Goal: Task Accomplishment & Management: Manage account settings

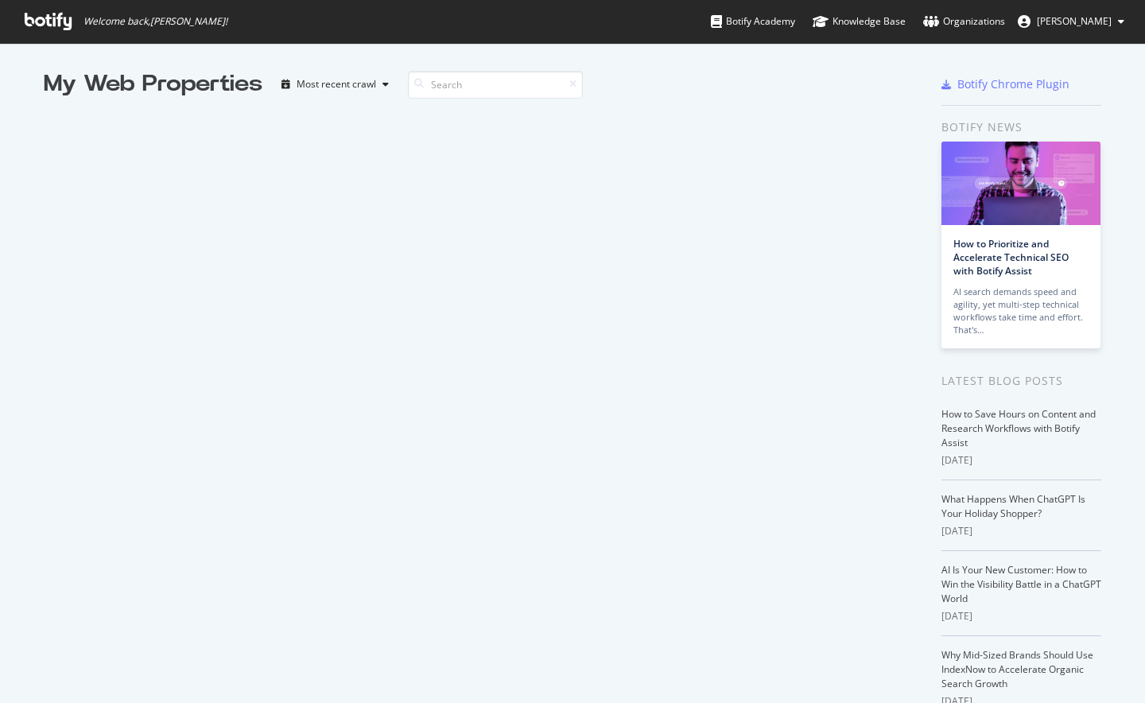
scroll to position [2133, 0]
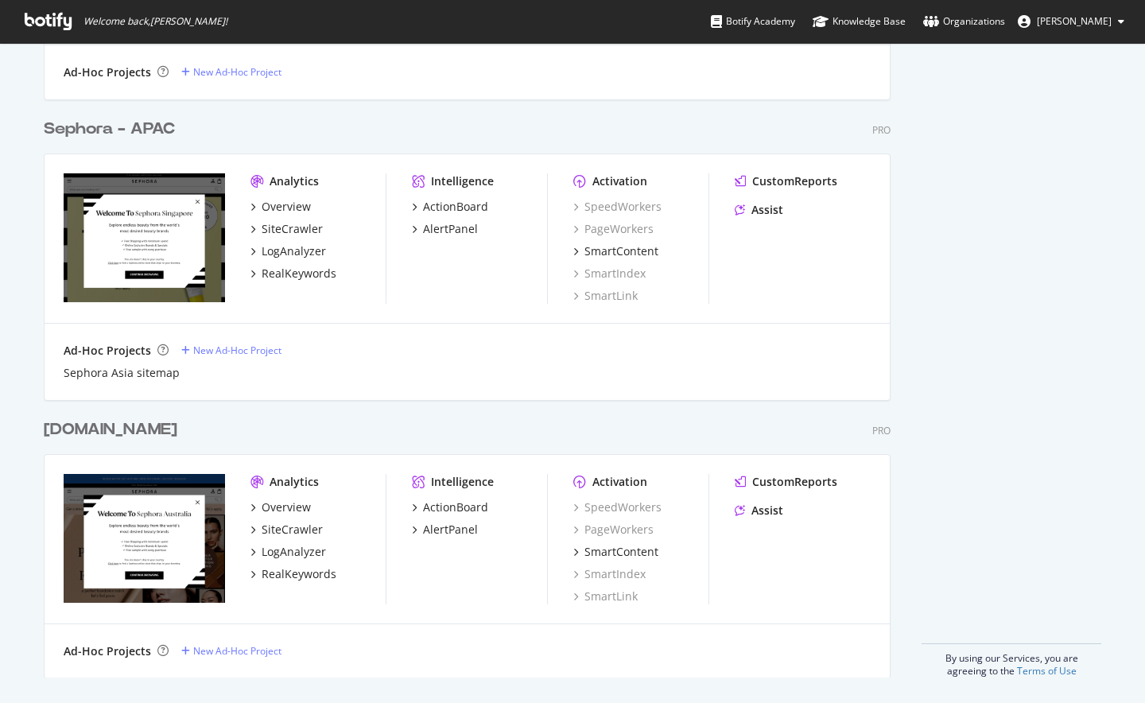
click at [110, 436] on div "[DOMAIN_NAME]" at bounding box center [111, 429] width 134 height 23
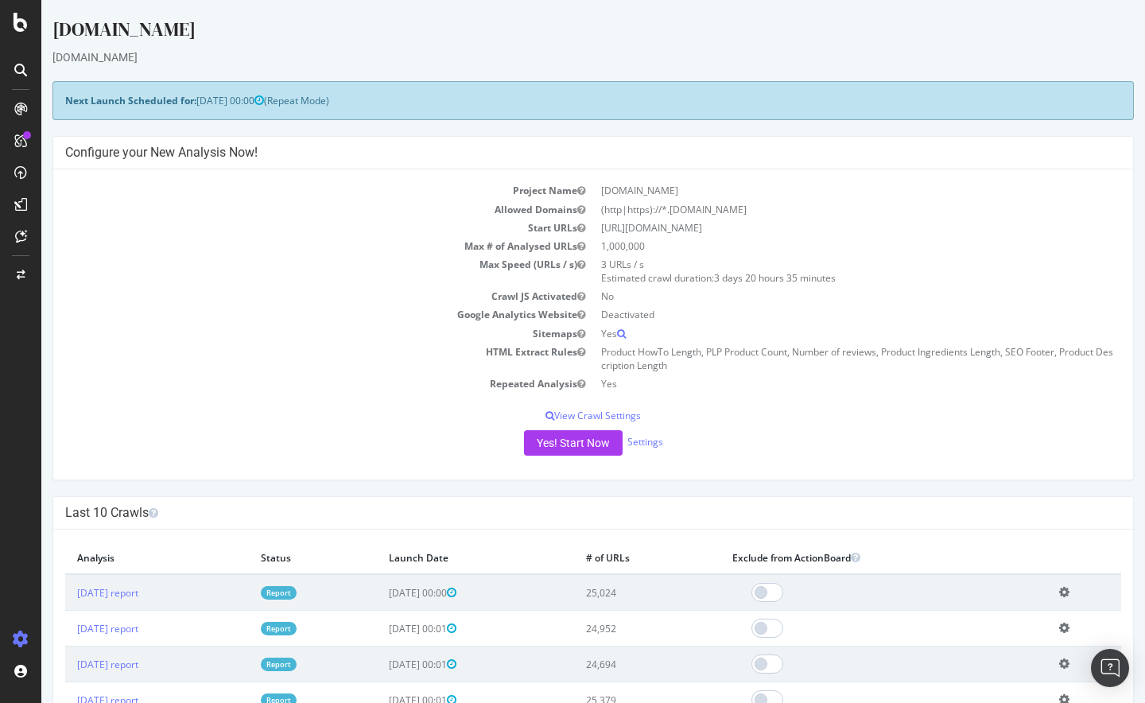
click at [633, 449] on div "Yes! Start Now Settings" at bounding box center [593, 442] width 1056 height 25
click at [634, 447] on link "Settings" at bounding box center [645, 442] width 36 height 14
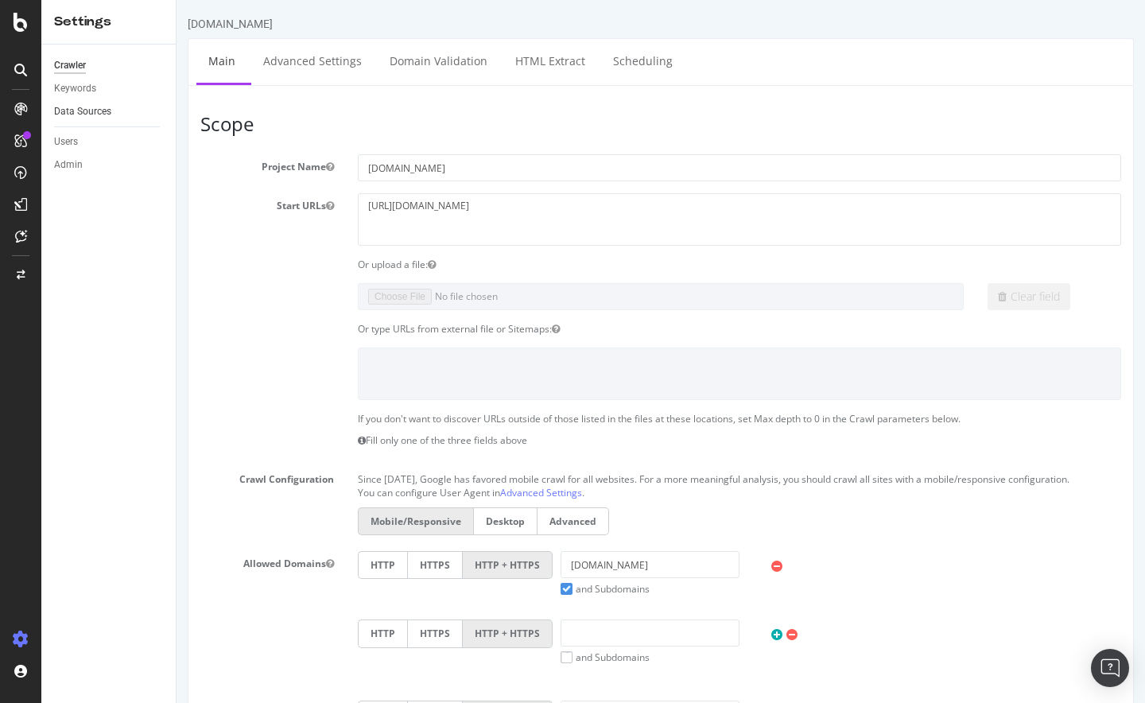
click at [111, 116] on link "Data Sources" at bounding box center [109, 111] width 110 height 17
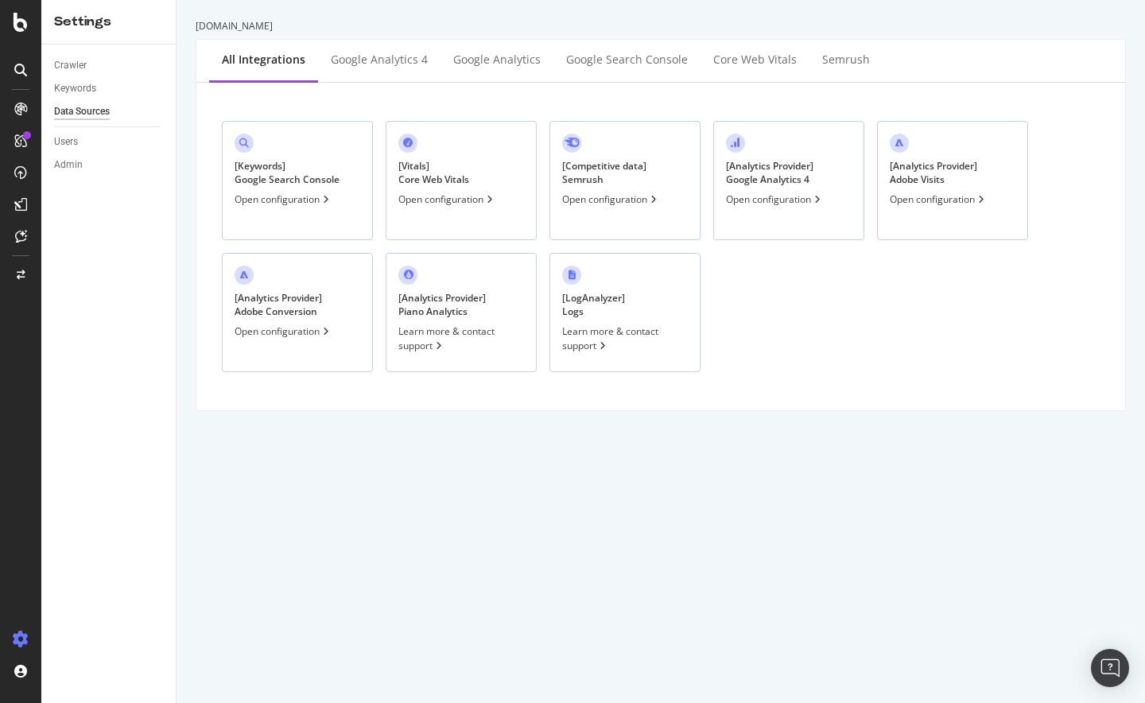
click at [758, 203] on div "Open configuration" at bounding box center [775, 199] width 98 height 14
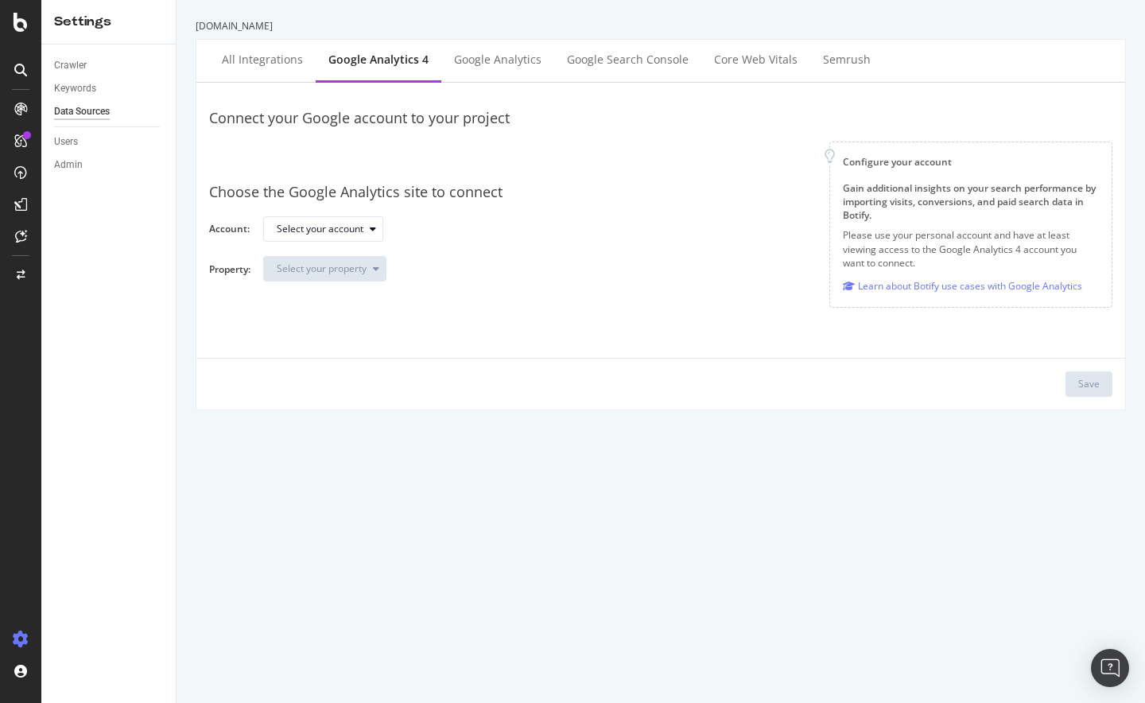
click at [254, 152] on div at bounding box center [519, 155] width 595 height 28
click at [488, 70] on div "Google Analytics" at bounding box center [497, 61] width 113 height 44
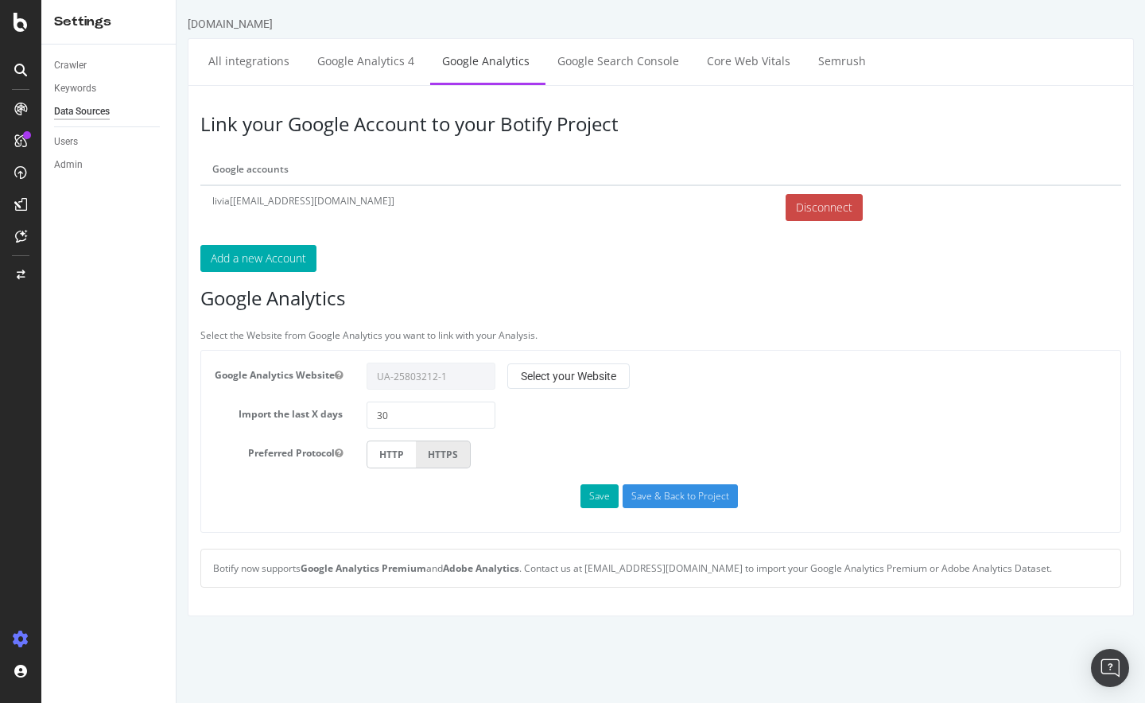
click at [785, 209] on input "Disconnect" at bounding box center [823, 207] width 77 height 27
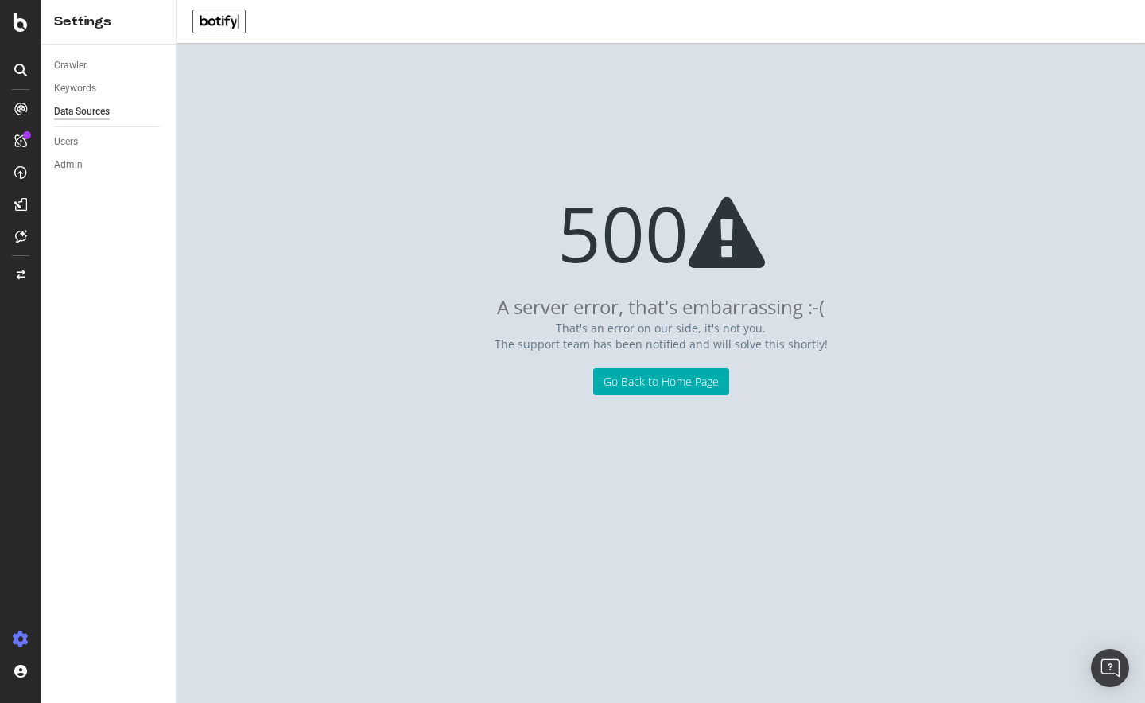
click at [77, 111] on div "Data Sources" at bounding box center [82, 111] width 56 height 17
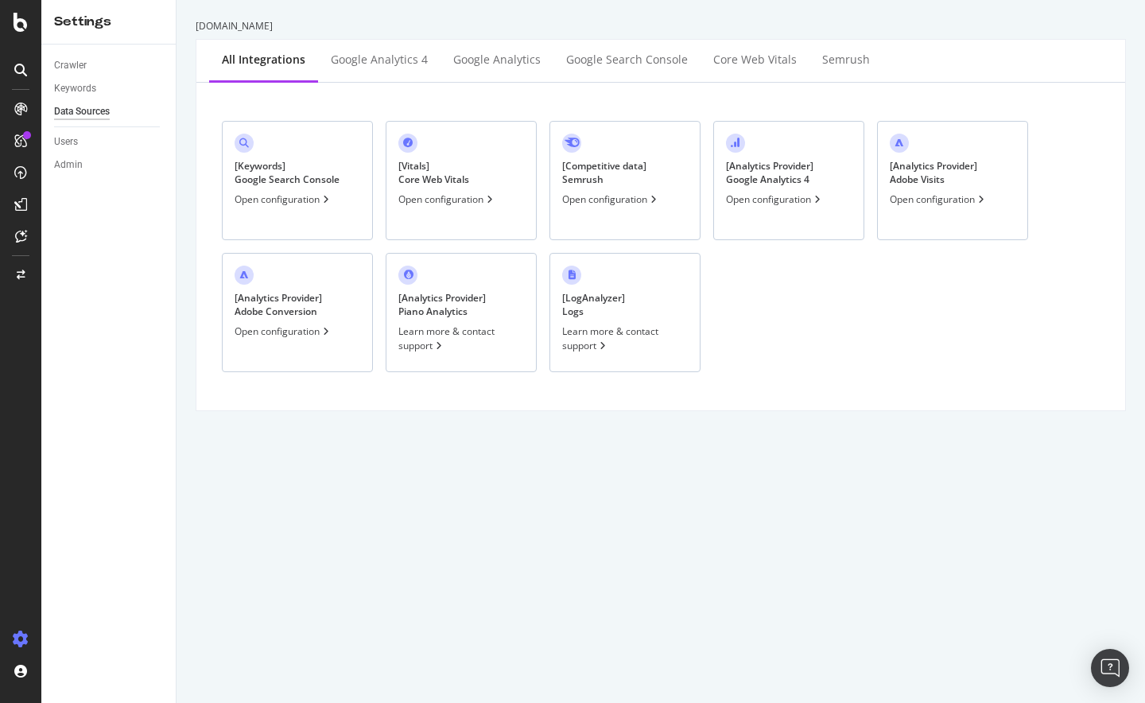
click at [739, 203] on div "Open configuration" at bounding box center [775, 199] width 98 height 14
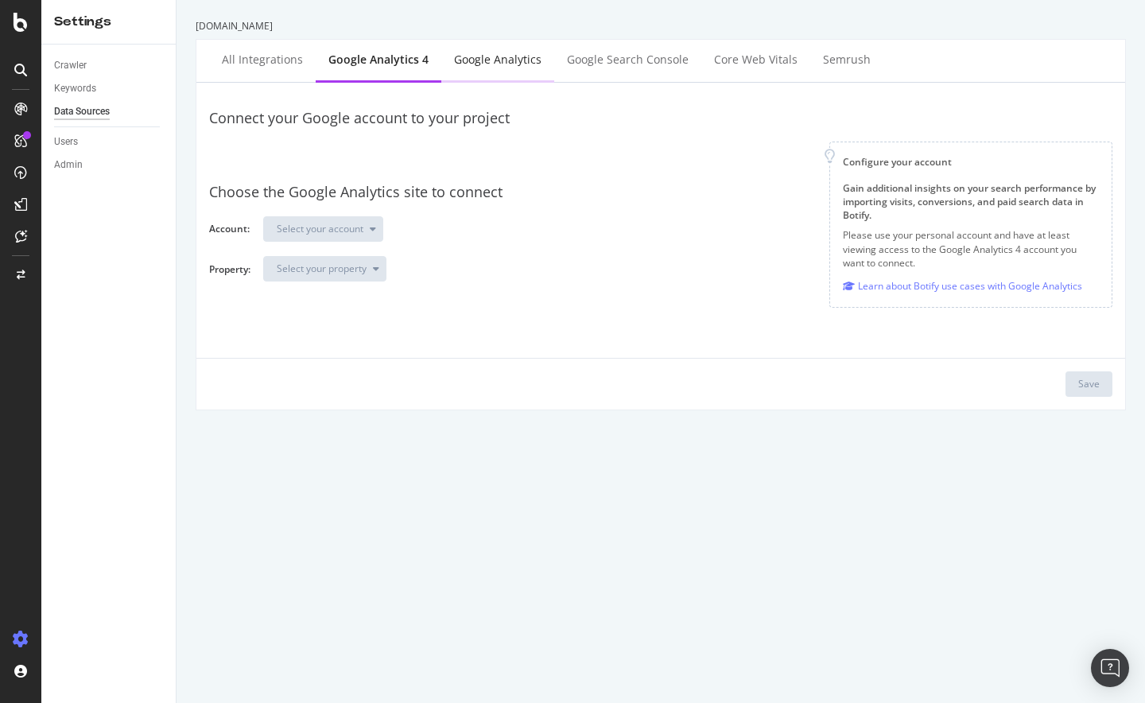
click at [454, 58] on div "Google Analytics" at bounding box center [497, 60] width 87 height 16
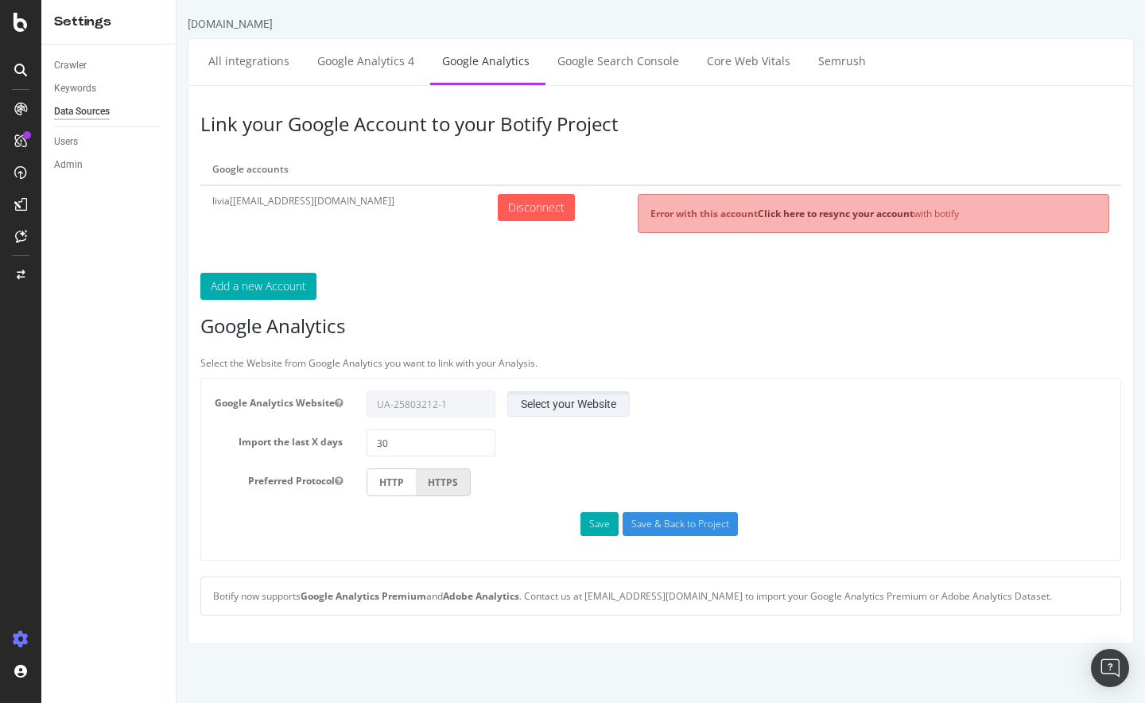
click at [575, 408] on button "Select your Website" at bounding box center [568, 403] width 122 height 25
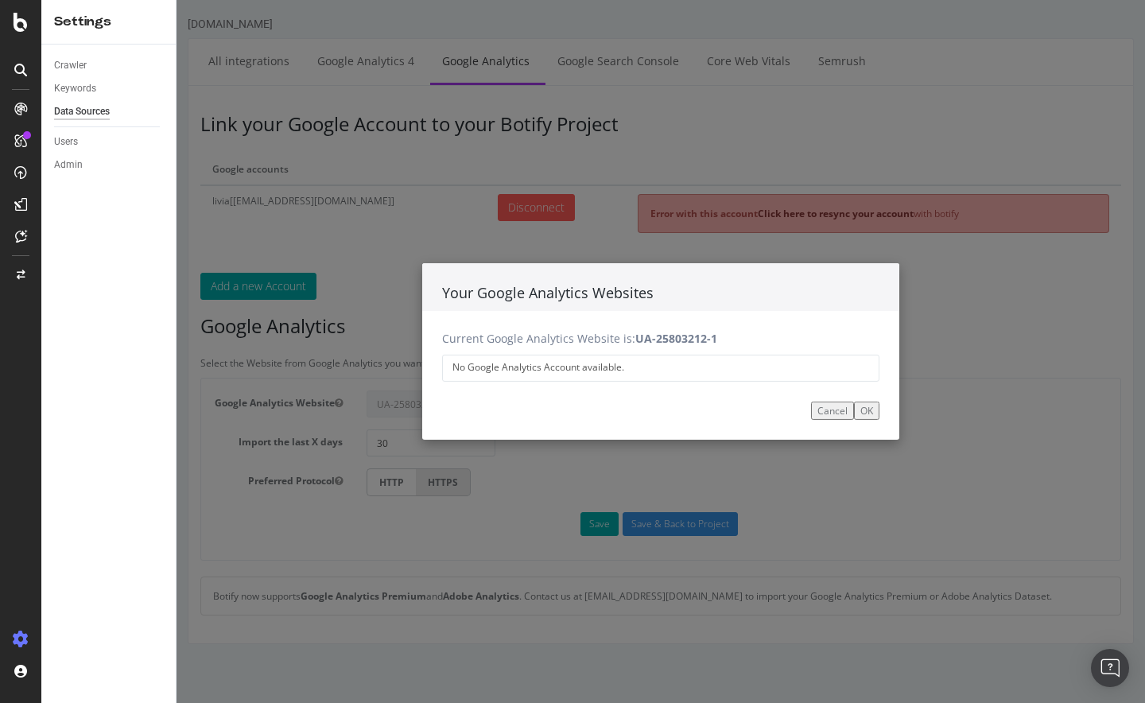
click at [832, 413] on button "Cancel" at bounding box center [832, 410] width 43 height 18
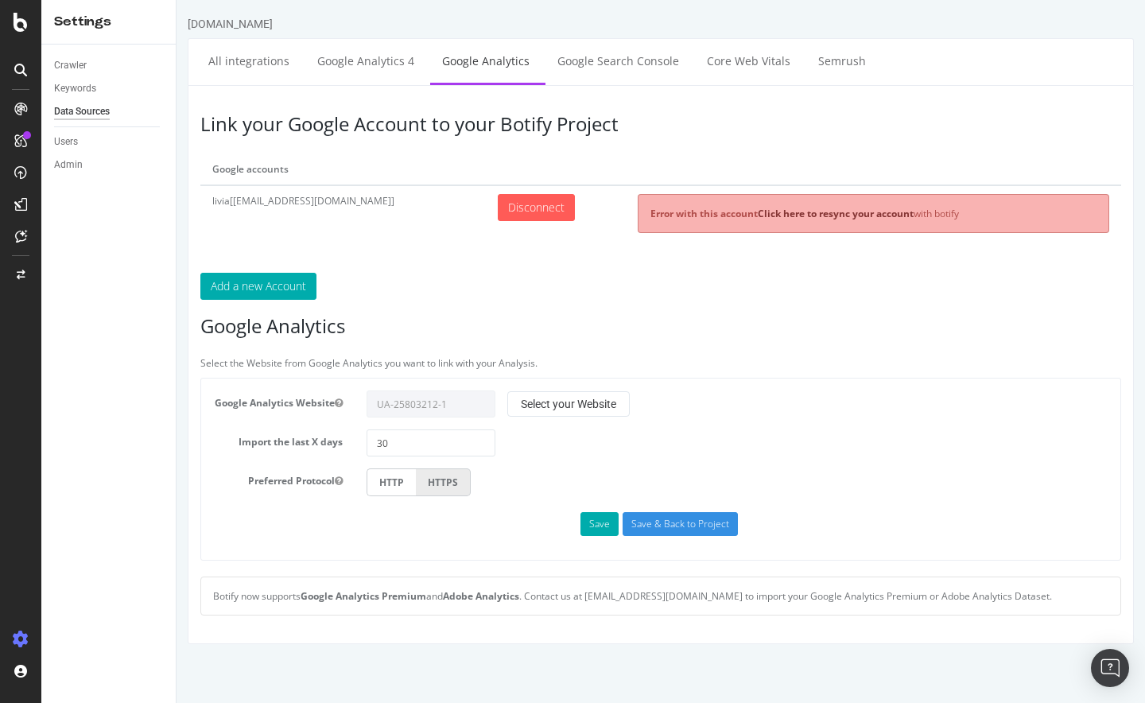
click at [483, 260] on div "Link your Google Account to your Botify Project Google accounts livia[[EMAIL_AD…" at bounding box center [661, 364] width 946 height 559
click at [359, 64] on link "Google Analytics 4" at bounding box center [365, 61] width 121 height 44
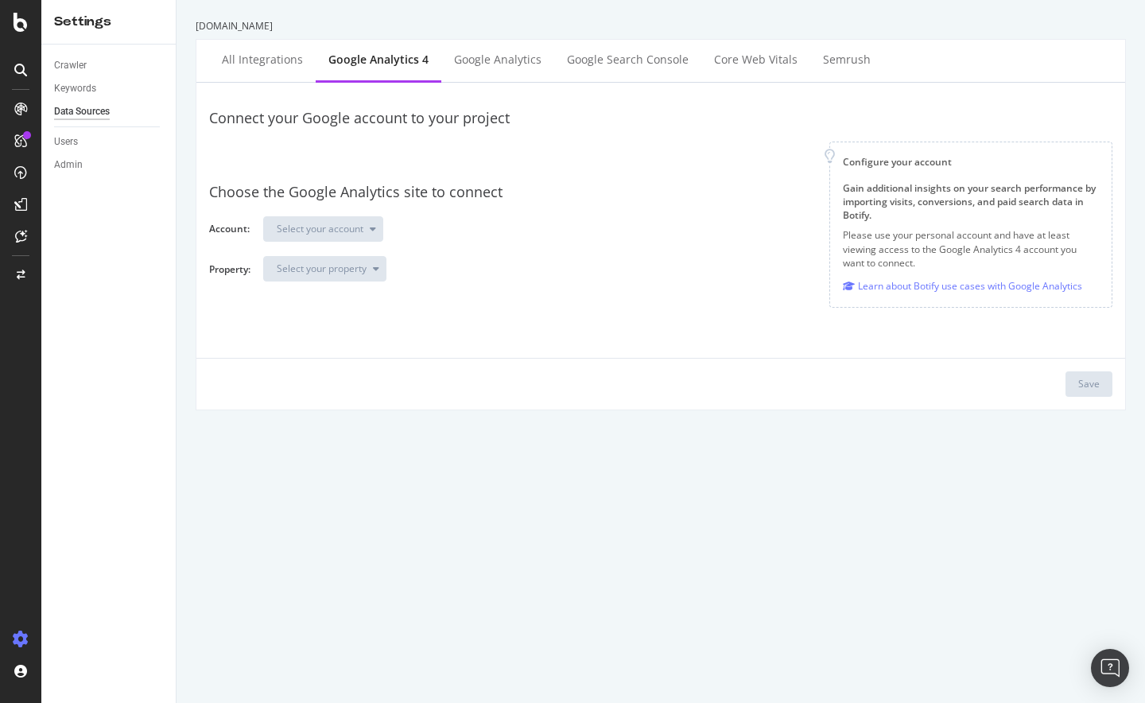
click at [417, 122] on div "Connect your Google account to your project" at bounding box center [660, 118] width 903 height 21
drag, startPoint x: 385, startPoint y: 166, endPoint x: 331, endPoint y: 158, distance: 53.8
click at [385, 166] on div at bounding box center [519, 155] width 595 height 28
drag, startPoint x: 291, startPoint y: 154, endPoint x: 272, endPoint y: 153, distance: 19.1
click at [272, 153] on div at bounding box center [519, 155] width 595 height 28
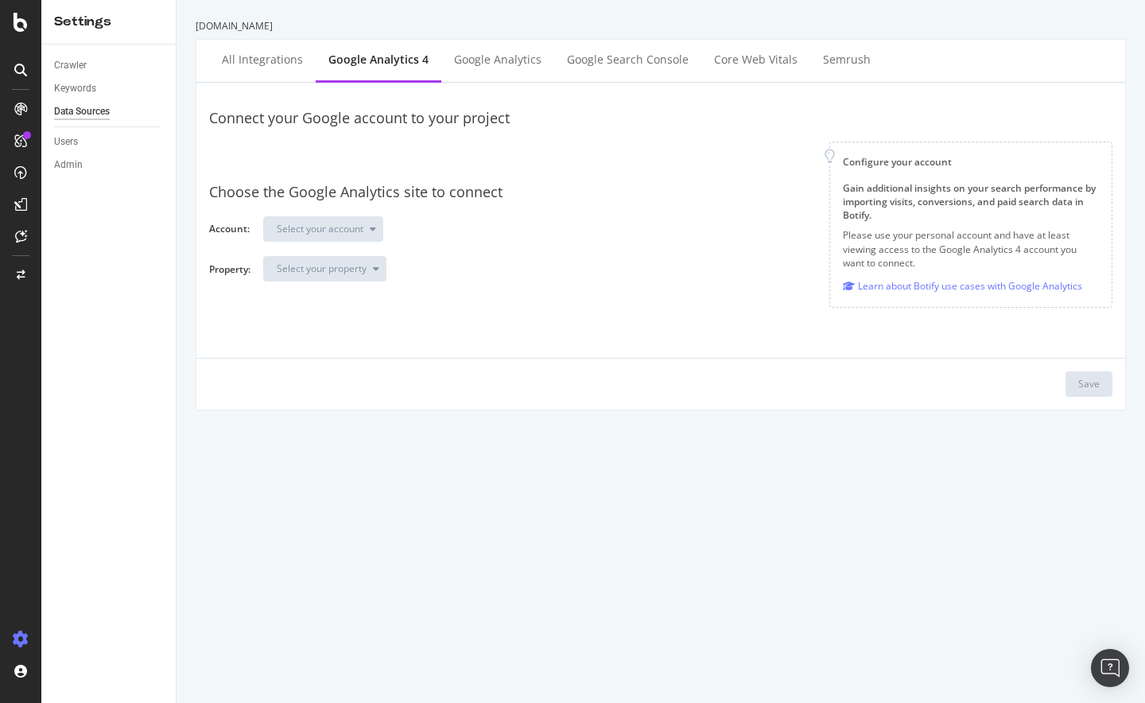
click at [316, 143] on div at bounding box center [519, 155] width 595 height 28
click at [305, 151] on div at bounding box center [519, 155] width 595 height 28
drag, startPoint x: 305, startPoint y: 151, endPoint x: 336, endPoint y: 145, distance: 31.6
click at [309, 151] on div at bounding box center [519, 155] width 595 height 28
click at [267, 177] on div "Choose the Google Analytics site to connect Account: Select your account Proper…" at bounding box center [660, 231] width 903 height 125
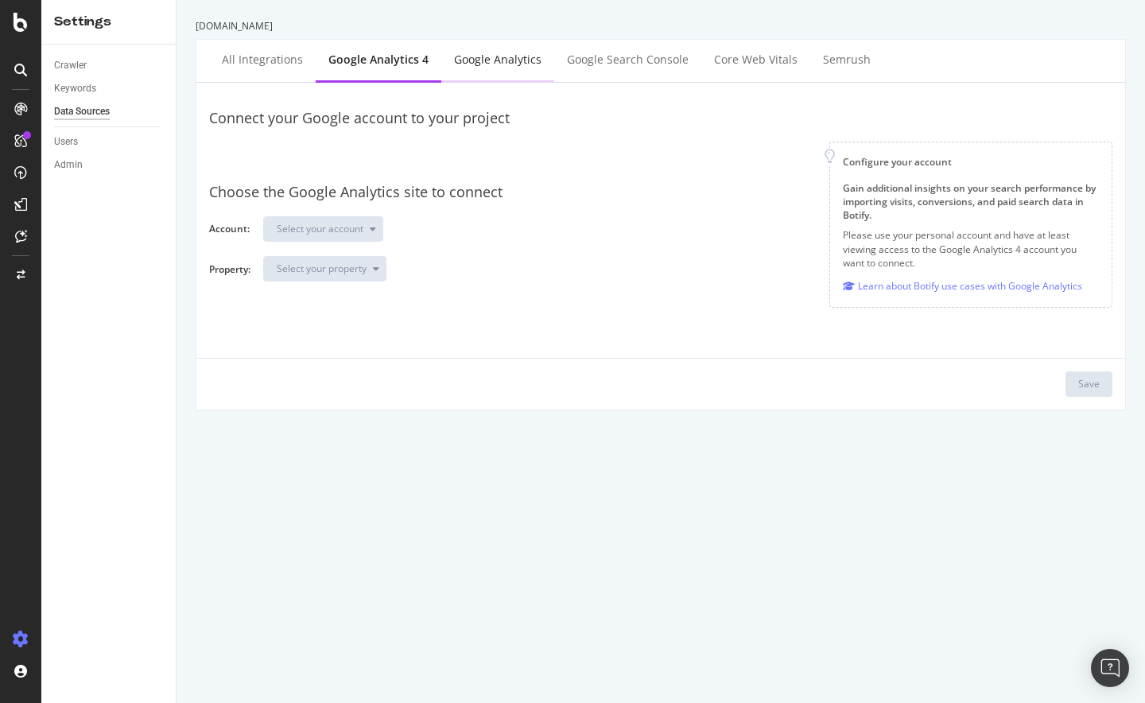
click at [502, 68] on div "Google Analytics" at bounding box center [497, 60] width 87 height 16
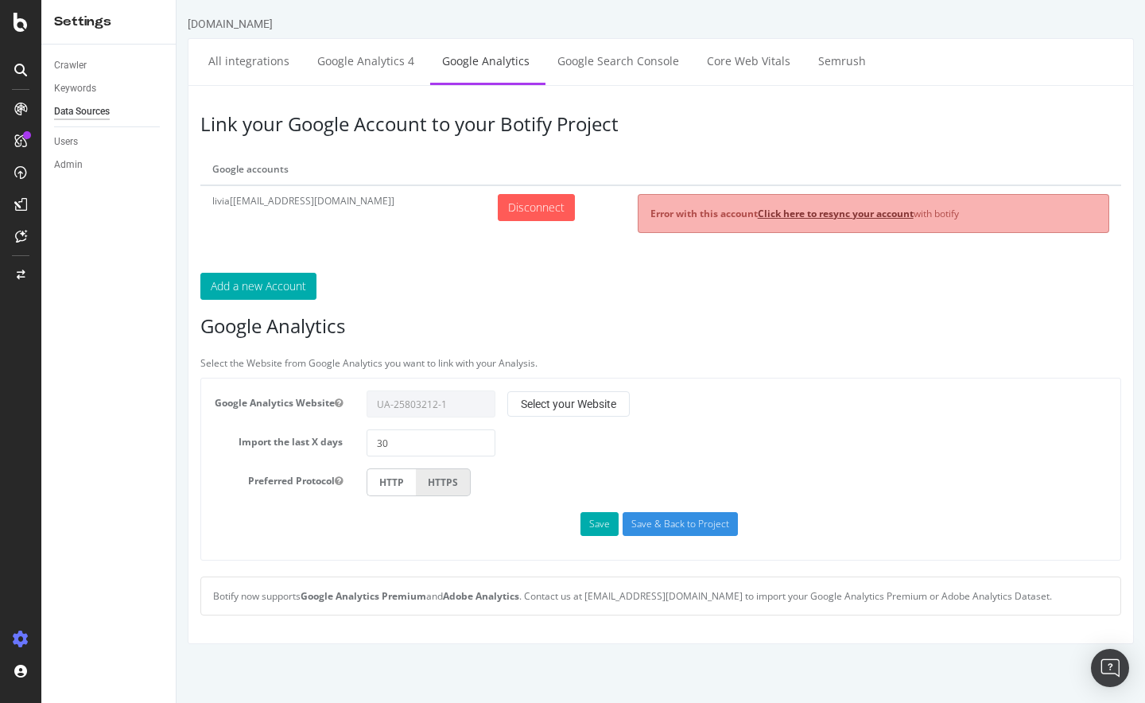
click at [757, 209] on link "Click here to resync your account" at bounding box center [835, 214] width 156 height 14
click at [383, 66] on link "Google Analytics 4" at bounding box center [365, 61] width 121 height 44
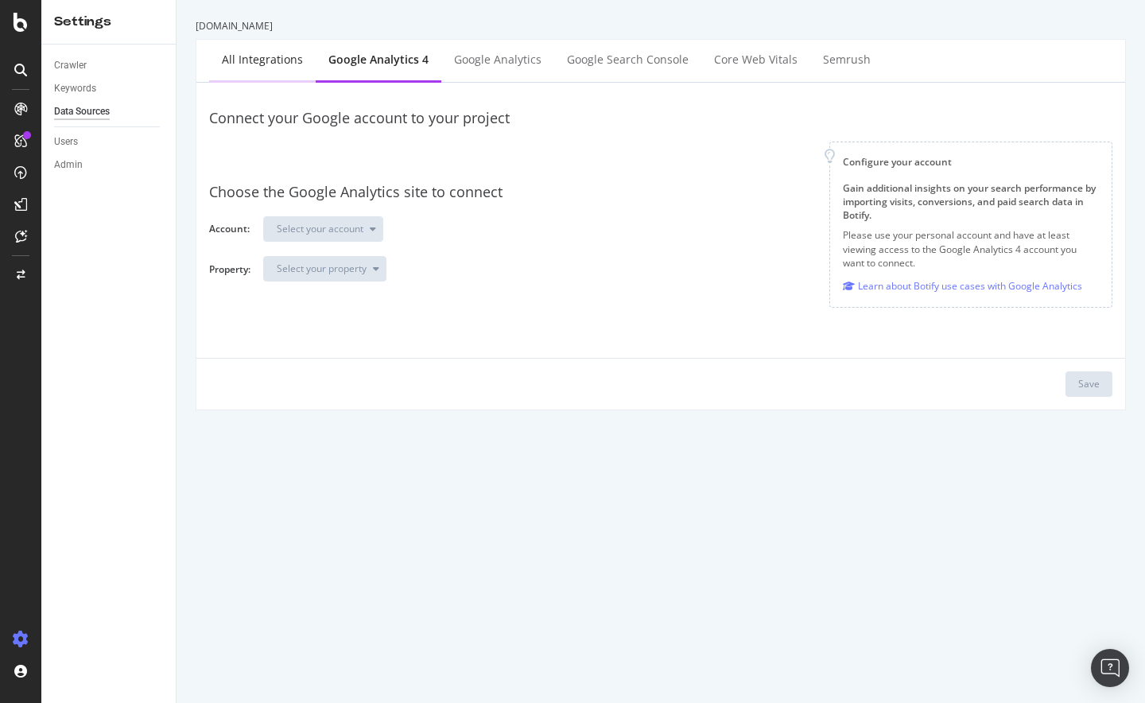
click at [285, 60] on div "All integrations" at bounding box center [262, 60] width 81 height 16
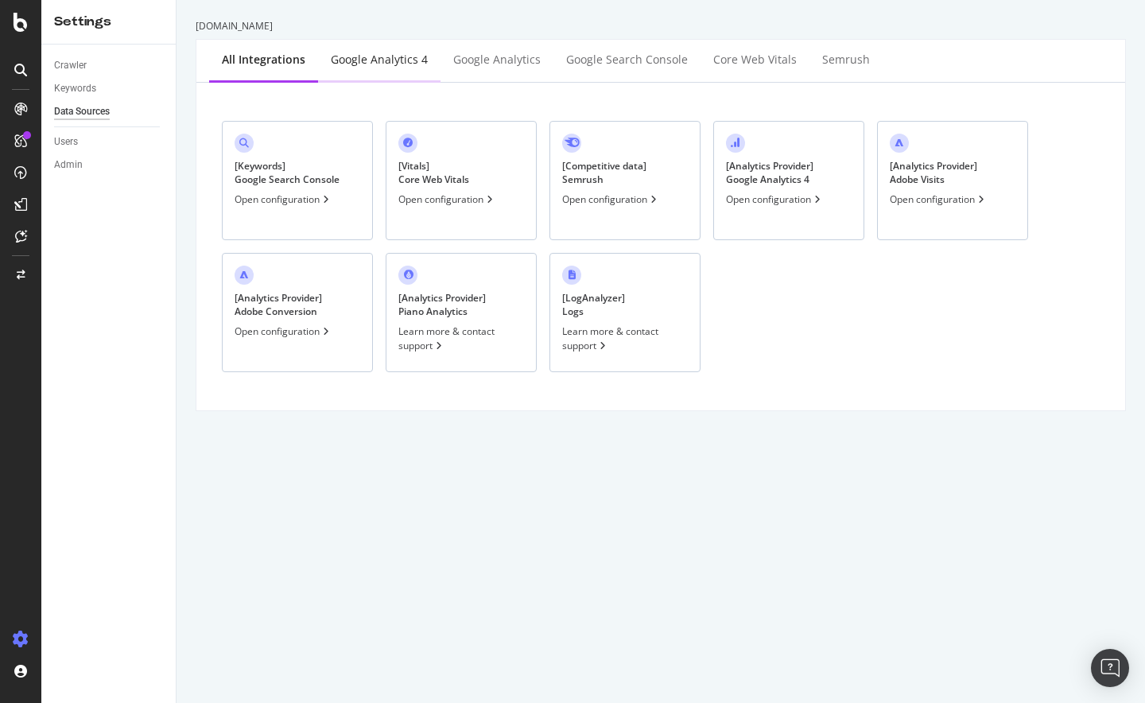
click at [393, 57] on div "Google Analytics 4" at bounding box center [379, 60] width 97 height 16
